Goal: Task Accomplishment & Management: Complete application form

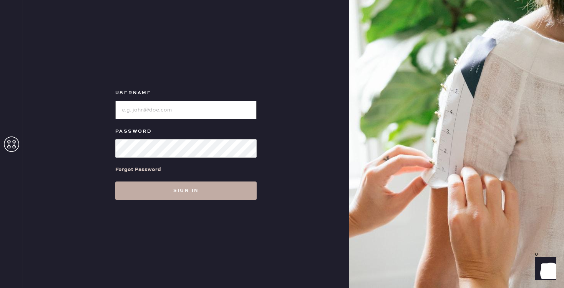
type input "reformationwilliamsburg"
click at [232, 198] on button "Sign in" at bounding box center [185, 190] width 141 height 18
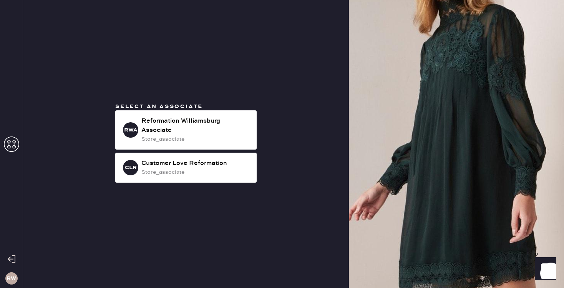
click at [199, 110] on div "Select an associate RWA Reformation [GEOGRAPHIC_DATA] Associate store_associate…" at bounding box center [186, 144] width 154 height 83
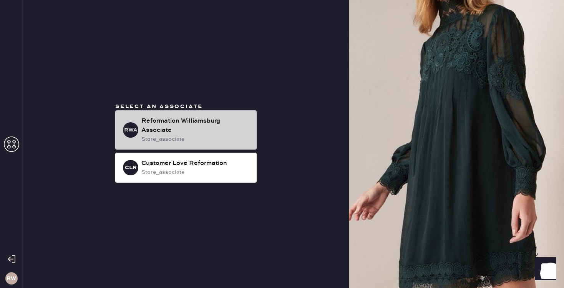
click at [197, 124] on div "Reformation Williamsburg Associate" at bounding box center [195, 125] width 109 height 18
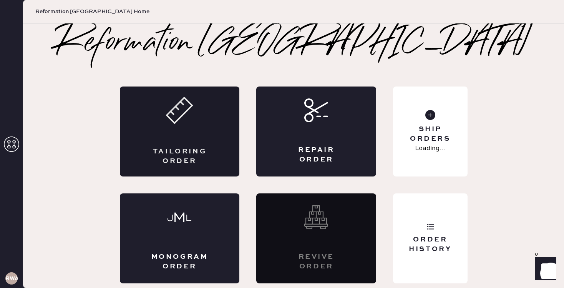
click at [183, 143] on div "Tailoring Order" at bounding box center [180, 131] width 120 height 90
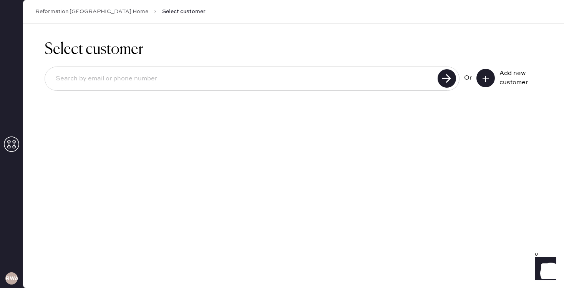
click at [219, 85] on input at bounding box center [243, 79] width 386 height 18
click at [381, 133] on div "Select customer Or Add new customer" at bounding box center [293, 155] width 541 height 264
click at [183, 76] on input at bounding box center [243, 79] width 386 height 18
type input "[EMAIL_ADDRESS][DOMAIN_NAME]"
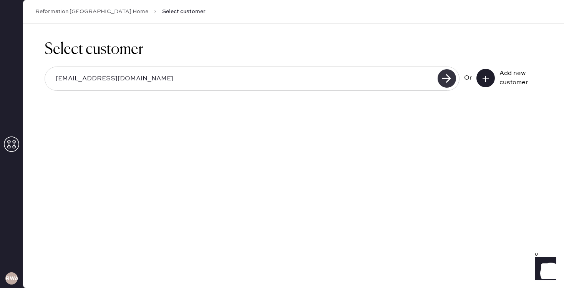
click at [449, 80] on use at bounding box center [447, 78] width 18 height 18
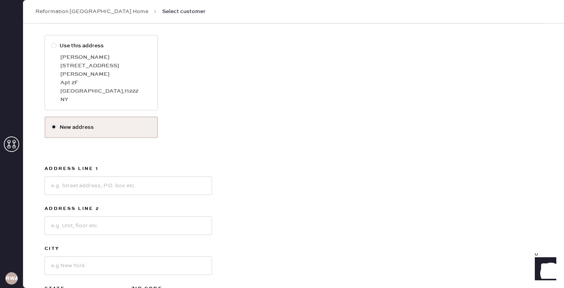
scroll to position [110, 0]
click at [144, 181] on input at bounding box center [129, 185] width 168 height 18
type input "[STREET_ADDRESS]"
click at [132, 216] on input at bounding box center [129, 225] width 168 height 18
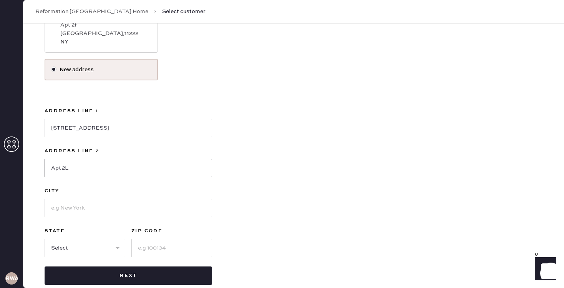
scroll to position [169, 0]
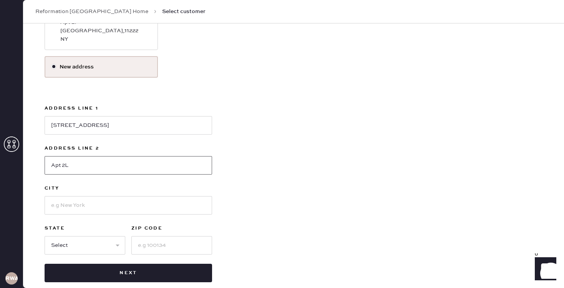
type input "Apt 2L"
click at [154, 198] on input at bounding box center [129, 205] width 168 height 18
type input "[GEOGRAPHIC_DATA]"
click at [60, 241] on select "Select AK AL AR AZ CA CO CT [GEOGRAPHIC_DATA] DE FL [GEOGRAPHIC_DATA] HI [GEOGR…" at bounding box center [85, 245] width 81 height 18
select select "NY"
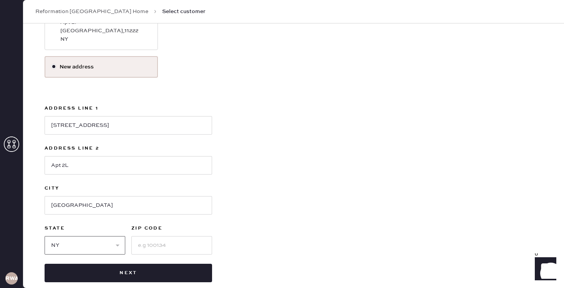
click at [45, 236] on select "Select AK AL AR AZ CA CO CT [GEOGRAPHIC_DATA] DE FL [GEOGRAPHIC_DATA] HI [GEOGR…" at bounding box center [85, 245] width 81 height 18
click at [140, 238] on input at bounding box center [171, 245] width 81 height 18
type input "11222"
click at [263, 217] on div "Use this address [PERSON_NAME] [STREET_ADDRESS][PERSON_NAME] New address Addres…" at bounding box center [294, 128] width 498 height 307
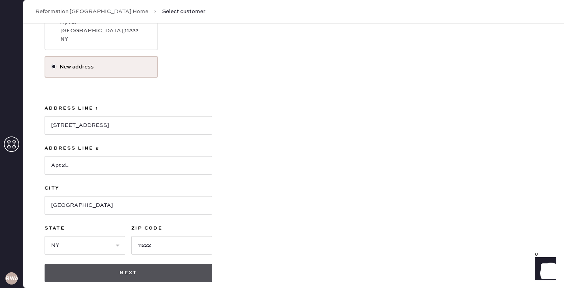
click at [157, 264] on button "Next" at bounding box center [129, 273] width 168 height 18
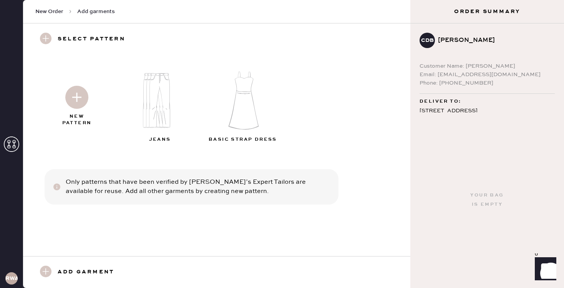
scroll to position [35, 0]
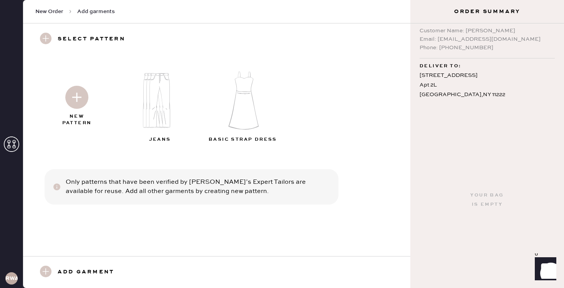
click at [86, 103] on img at bounding box center [76, 97] width 23 height 23
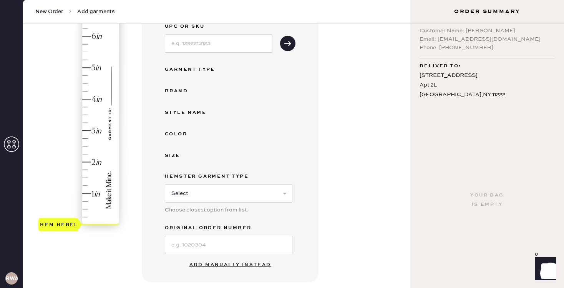
scroll to position [111, 0]
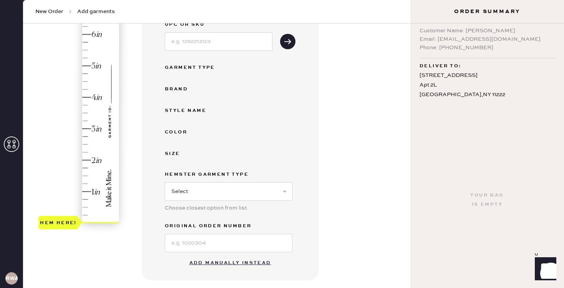
click at [213, 264] on button "Add manually instead" at bounding box center [230, 262] width 91 height 15
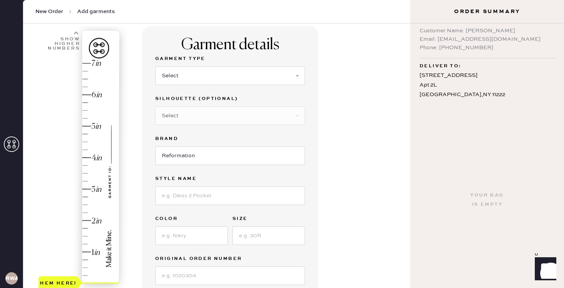
scroll to position [38, 0]
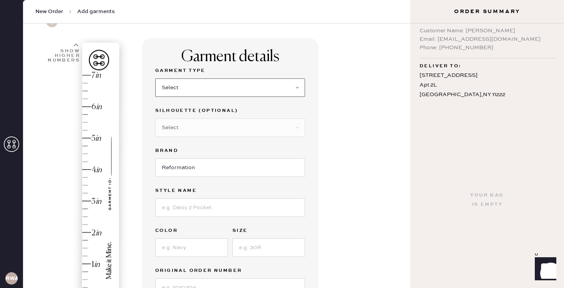
click at [187, 93] on select "Select Basic Skirt Jeans Leggings Pants Shorts Basic Sleeved Dress Basic Sleeve…" at bounding box center [230, 87] width 150 height 18
select select "4"
click at [155, 78] on select "Select Basic Skirt Jeans Leggings Pants Shorts Basic Sleeved Dress Basic Sleeve…" at bounding box center [230, 87] width 150 height 18
click at [205, 125] on select "Select Joggers Shorts Cropped Flare Boot Cut Straight Skinny Other" at bounding box center [230, 127] width 150 height 18
select select "13"
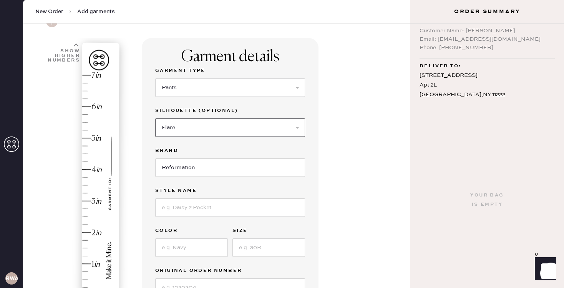
click at [155, 118] on select "Select Joggers Shorts Cropped Flare Boot Cut Straight Skinny Other" at bounding box center [230, 127] width 150 height 18
click at [192, 168] on input "Reformation" at bounding box center [230, 167] width 150 height 18
click at [183, 199] on input at bounding box center [230, 207] width 150 height 18
type input "Vida Low Rise Pant"
click at [202, 246] on input at bounding box center [191, 247] width 73 height 18
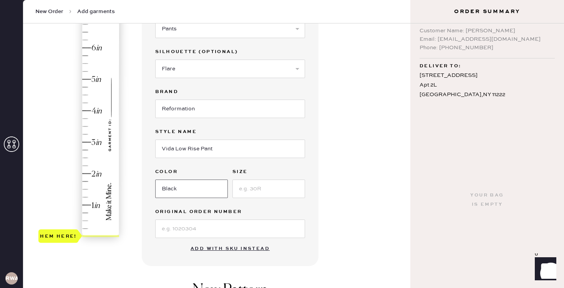
scroll to position [100, 0]
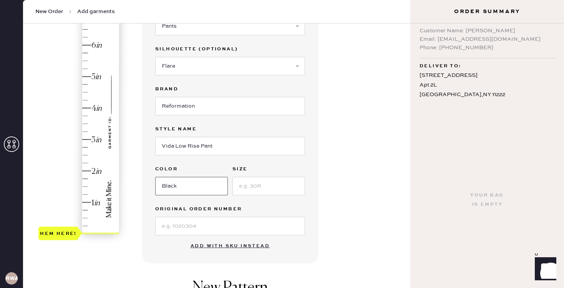
type input "Black"
click at [279, 178] on input at bounding box center [269, 186] width 73 height 18
click at [279, 188] on input at bounding box center [269, 186] width 73 height 18
type input "0"
click at [224, 225] on input at bounding box center [230, 226] width 150 height 18
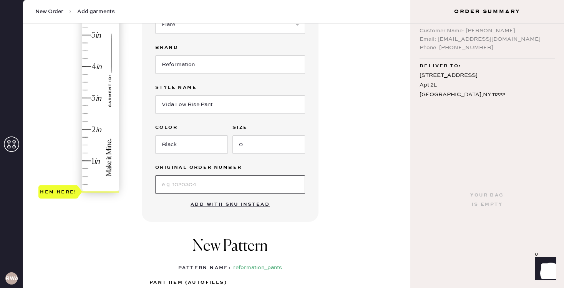
scroll to position [158, 0]
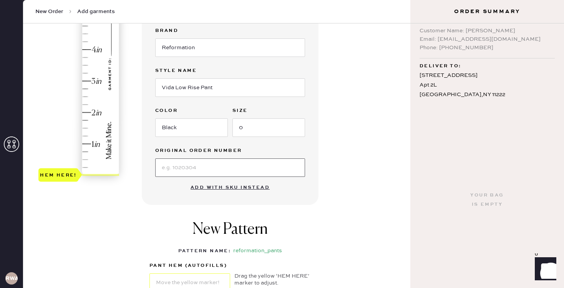
click at [167, 163] on input at bounding box center [230, 167] width 150 height 18
click at [159, 187] on div "Garment details Garment Type Select Basic Skirt Jeans Leggings Pants Shorts Bas…" at bounding box center [230, 61] width 177 height 287
click at [168, 169] on input at bounding box center [230, 167] width 150 height 18
type input "S32411828"
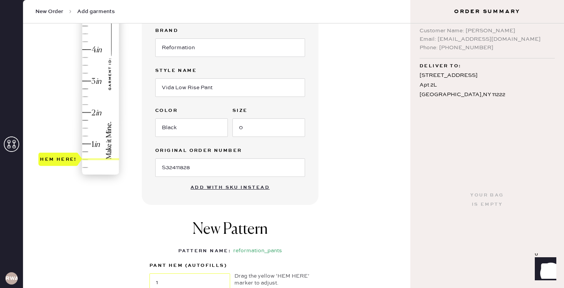
type input "1.25"
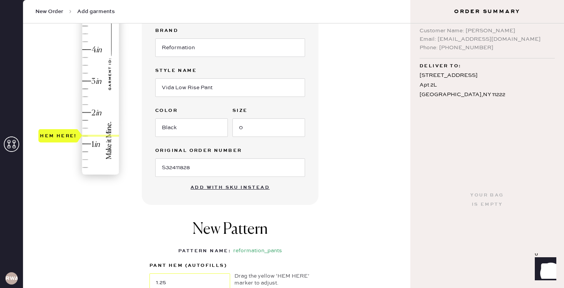
drag, startPoint x: 98, startPoint y: 173, endPoint x: 98, endPoint y: 133, distance: 40.4
click at [98, 133] on div "Hem here!" at bounding box center [79, 65] width 82 height 227
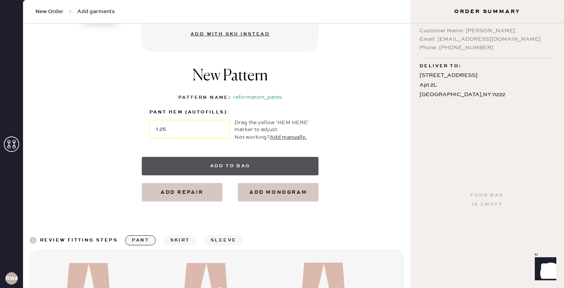
scroll to position [317, 0]
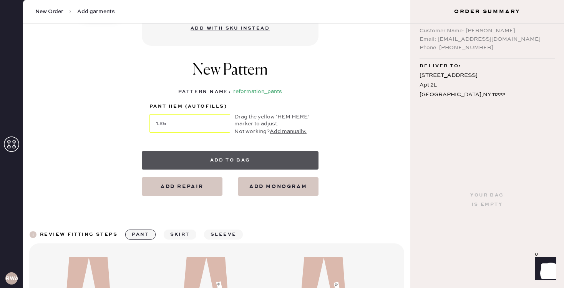
click at [198, 158] on button "Add to bag" at bounding box center [230, 160] width 177 height 18
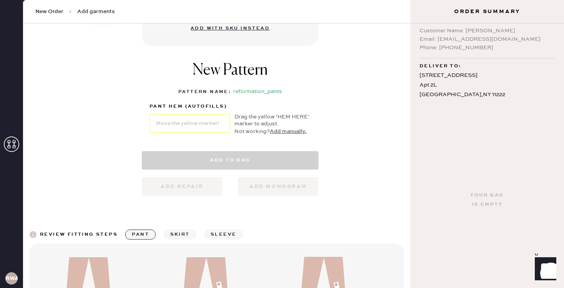
select select "4"
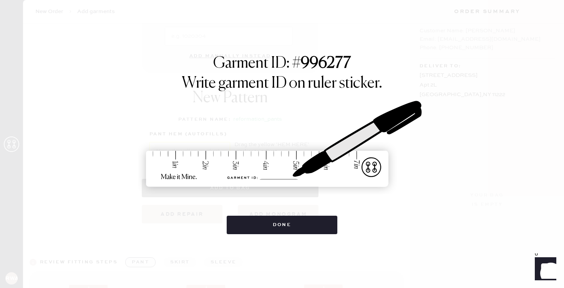
scroll to position [0, 0]
click at [256, 234] on div "Garment ID: # 996277 Write garment ID on ruler sticker. Done" at bounding box center [282, 144] width 564 height 288
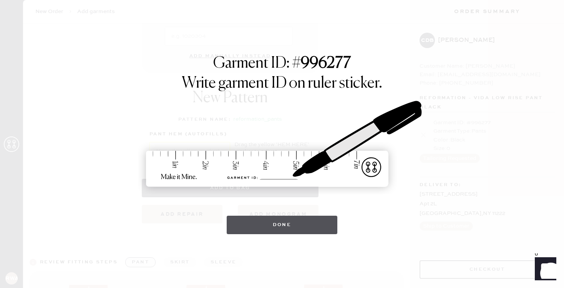
click at [254, 230] on button "Done" at bounding box center [282, 225] width 111 height 18
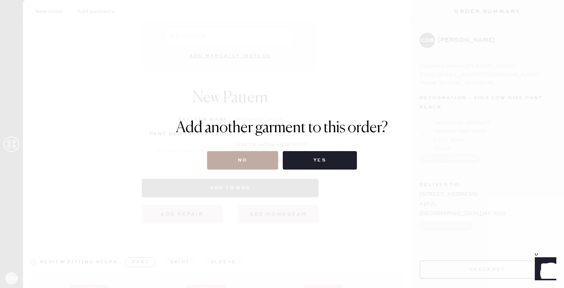
click at [249, 161] on button "No" at bounding box center [242, 160] width 71 height 18
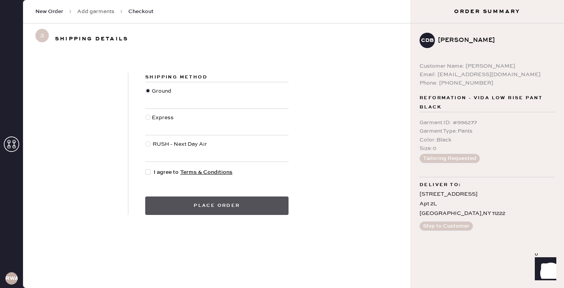
click at [190, 209] on button "Place order" at bounding box center [216, 205] width 143 height 18
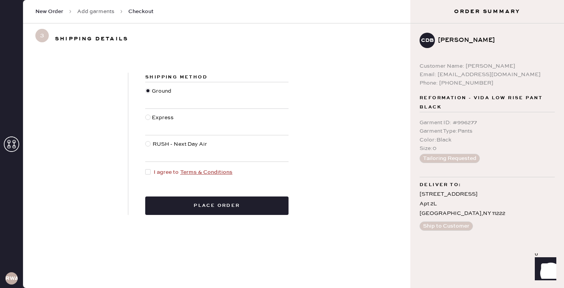
click at [161, 167] on div "Shipping Method Ground Express RUSH - Next Day Air I agree to Terms & Condition…" at bounding box center [216, 144] width 177 height 142
click at [154, 172] on span "I agree to Terms & Conditions" at bounding box center [193, 172] width 79 height 8
click at [146, 168] on input "I agree to Terms & Conditions" at bounding box center [145, 168] width 0 height 0
checkbox input "true"
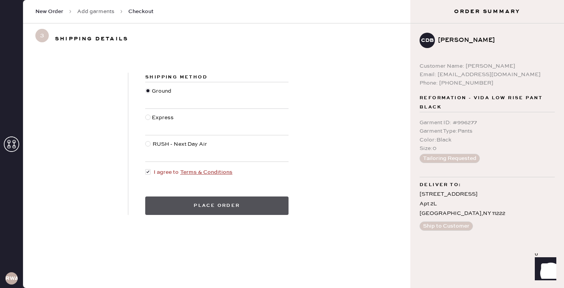
click at [186, 206] on button "Place order" at bounding box center [216, 205] width 143 height 18
